Goal: Task Accomplishment & Management: Complete application form

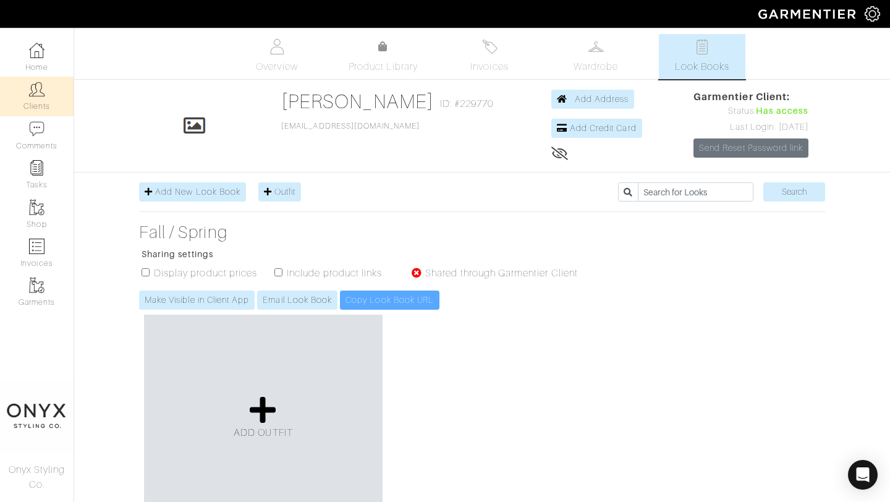
click at [37, 96] on img at bounding box center [36, 89] width 15 height 15
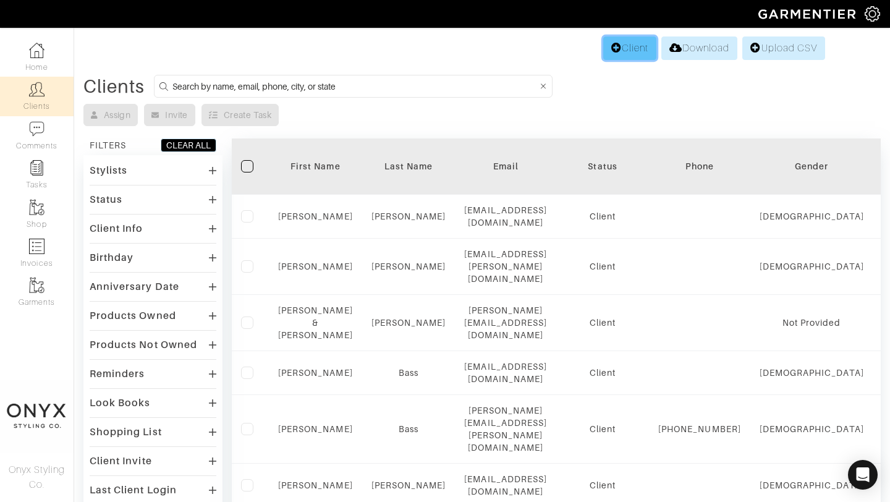
click at [633, 54] on link "Client" at bounding box center [630, 47] width 53 height 23
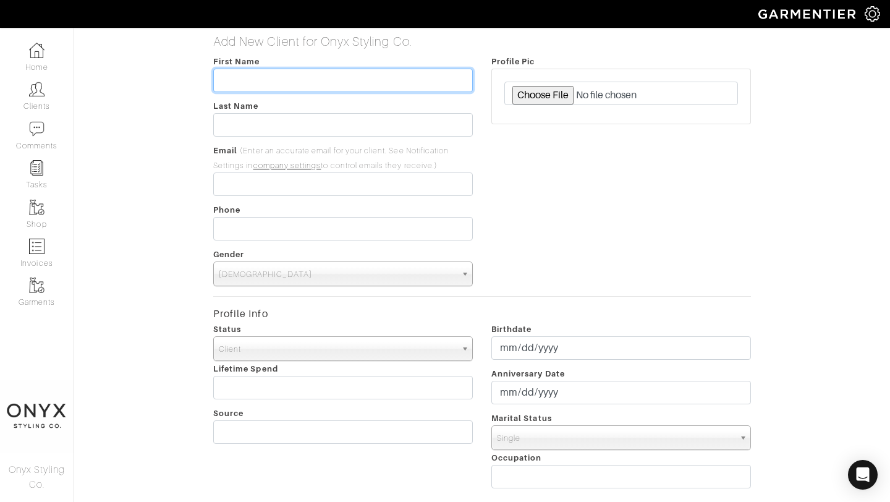
click at [312, 81] on input "text" at bounding box center [343, 80] width 260 height 23
type input "[PERSON_NAME]"
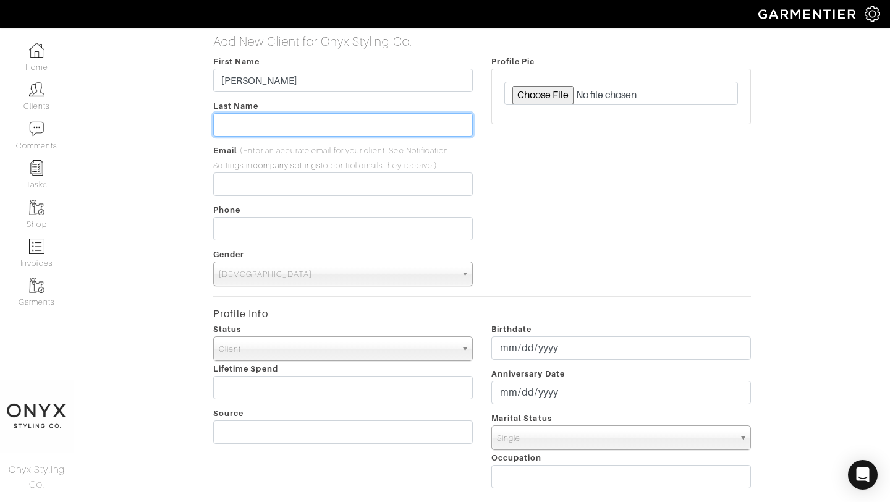
click at [298, 125] on input "text" at bounding box center [343, 124] width 260 height 23
type input "[PERSON_NAME]"
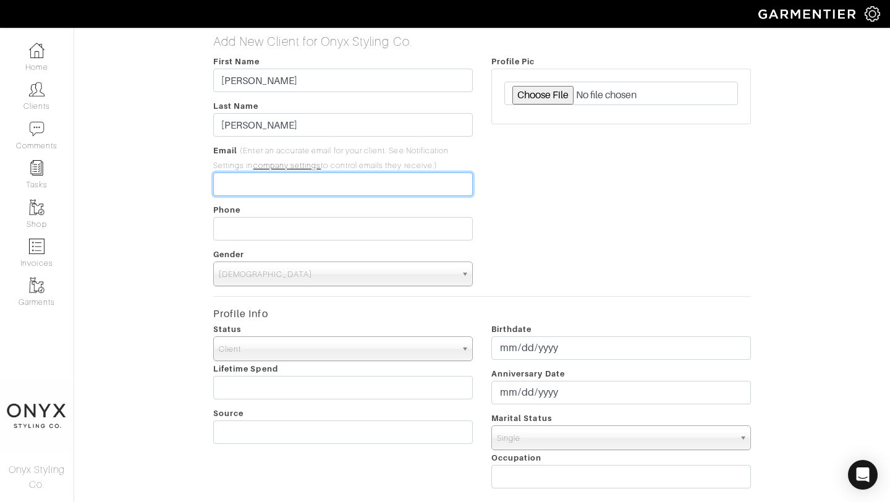
click at [245, 183] on input "email" at bounding box center [343, 184] width 260 height 23
paste input "[PERSON_NAME][EMAIL_ADDRESS][PERSON_NAME][DOMAIN_NAME]"
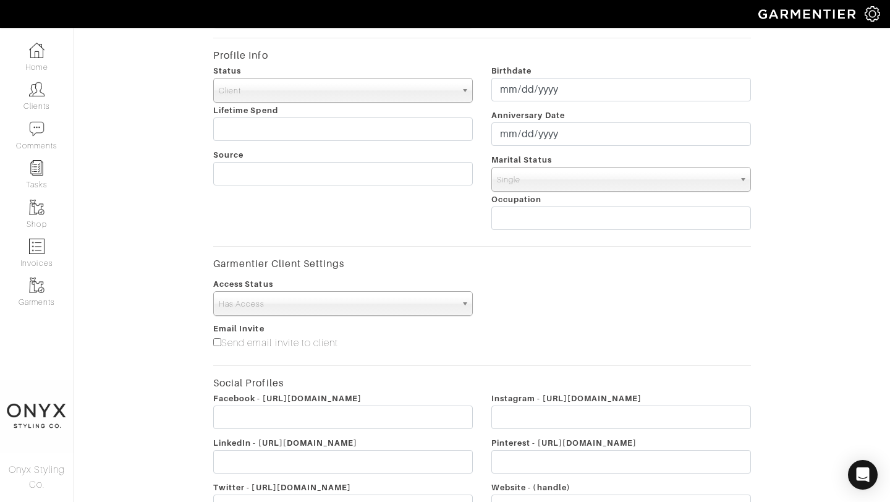
scroll to position [272, 0]
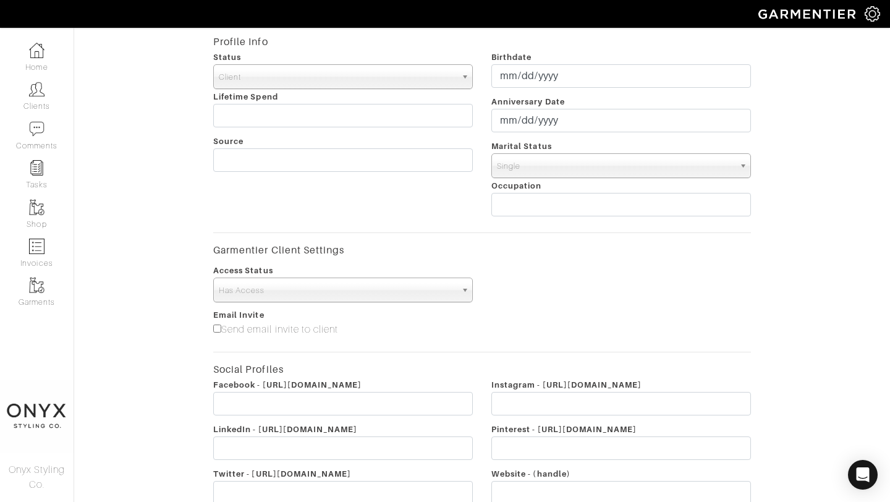
type input "[PERSON_NAME][EMAIL_ADDRESS][PERSON_NAME][DOMAIN_NAME]"
click at [219, 329] on input"] "Send email invite to client" at bounding box center [217, 329] width 8 height 8
checkbox input"] "true"
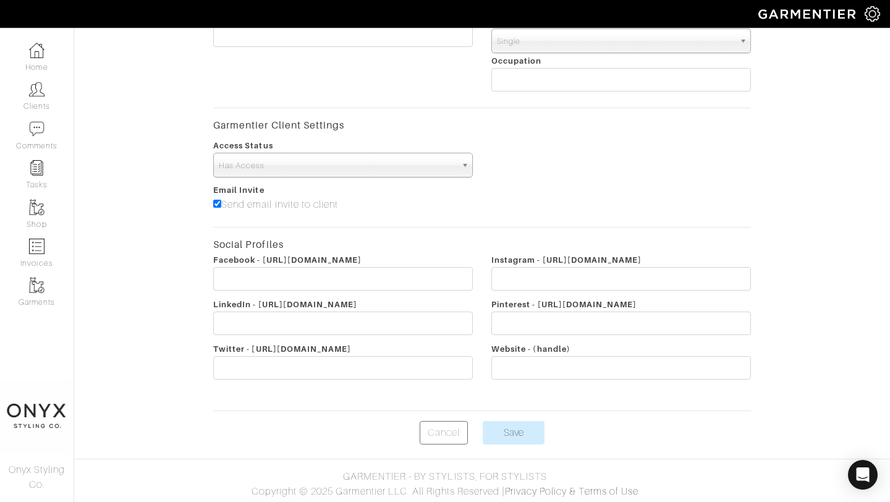
scroll to position [399, 0]
click at [526, 440] on input "Save" at bounding box center [514, 430] width 62 height 23
